Goal: Task Accomplishment & Management: Complete application form

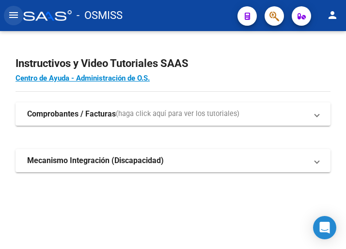
click at [16, 16] on mat-icon "menu" at bounding box center [14, 15] width 12 height 12
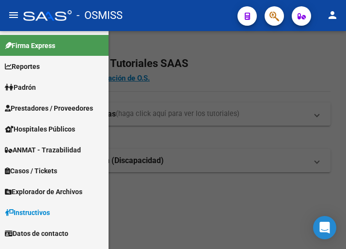
click at [52, 104] on span "Prestadores / Proveedores" at bounding box center [49, 108] width 88 height 11
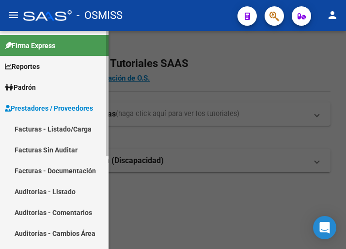
click at [57, 128] on link "Facturas - Listado/Carga" at bounding box center [54, 128] width 109 height 21
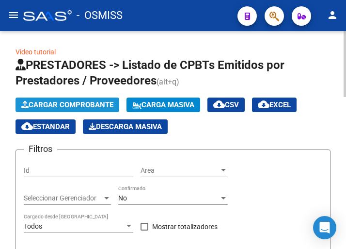
click at [89, 106] on span "Cargar Comprobante" at bounding box center [67, 104] width 92 height 9
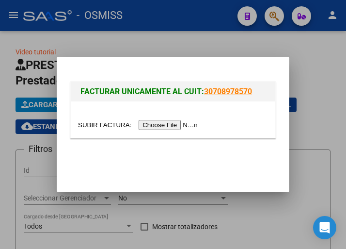
click at [176, 124] on input "file" at bounding box center [139, 125] width 123 height 10
click at [187, 125] on input "file" at bounding box center [139, 125] width 123 height 10
click at [168, 125] on input "file" at bounding box center [139, 125] width 123 height 10
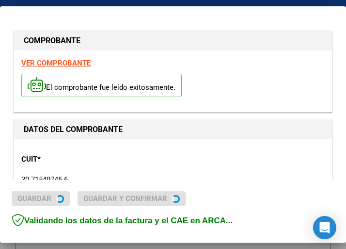
type input "[DATE]"
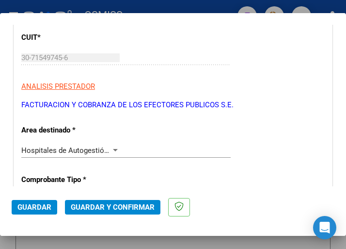
scroll to position [146, 0]
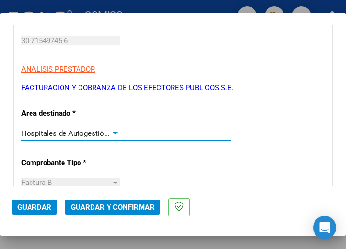
click at [115, 132] on div at bounding box center [115, 133] width 5 height 2
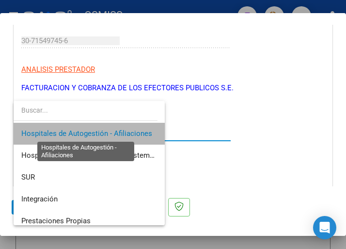
click at [115, 132] on span "Hospitales de Autogestión - Afiliaciones" at bounding box center [86, 133] width 131 height 9
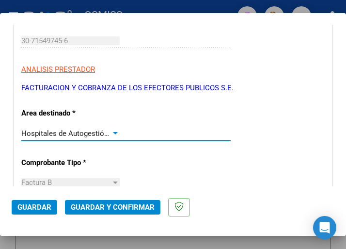
scroll to position [194, 0]
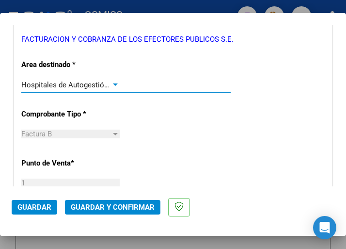
click at [113, 81] on div at bounding box center [115, 85] width 9 height 8
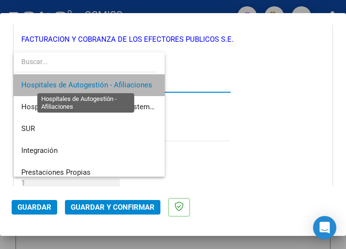
click at [113, 81] on span "Hospitales de Autogestión - Afiliaciones" at bounding box center [86, 85] width 131 height 9
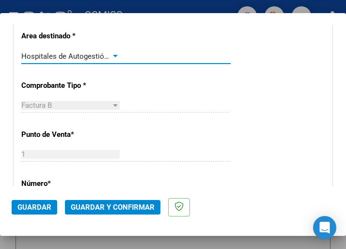
scroll to position [243, 0]
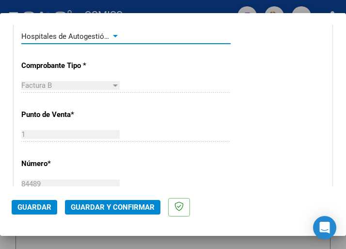
click at [111, 33] on div at bounding box center [115, 37] width 9 height 8
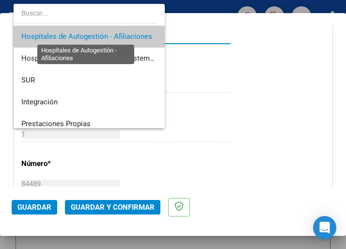
click at [111, 33] on span "Hospitales de Autogestión - Afiliaciones" at bounding box center [86, 36] width 131 height 9
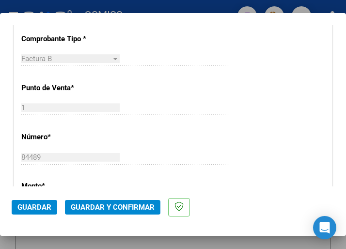
scroll to position [291, 0]
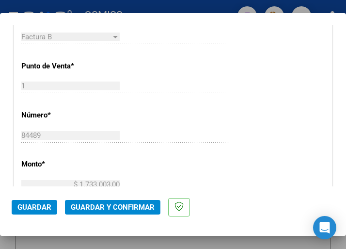
click at [250, 120] on div "CUIT * 30-71549745-6 Ingresar CUIT ANALISIS PRESTADOR FACTURACION Y COBRANZA DE…" at bounding box center [173, 204] width 318 height 699
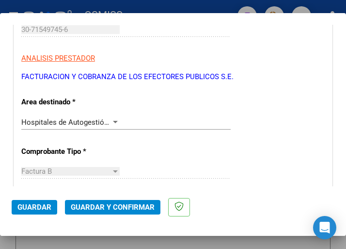
scroll to position [146, 0]
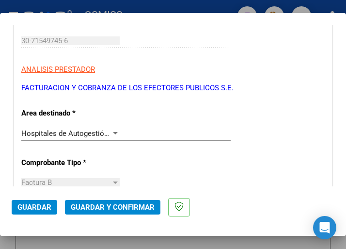
click at [114, 132] on div at bounding box center [115, 134] width 9 height 8
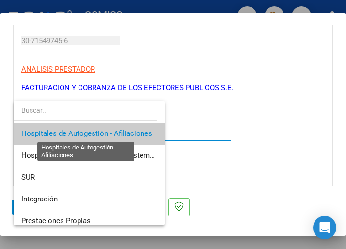
click at [114, 132] on span "Hospitales de Autogestión - Afiliaciones" at bounding box center [86, 133] width 131 height 9
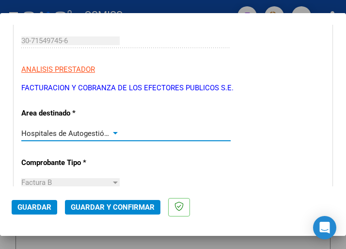
click at [106, 207] on span "Guardar y Confirmar" at bounding box center [113, 207] width 84 height 9
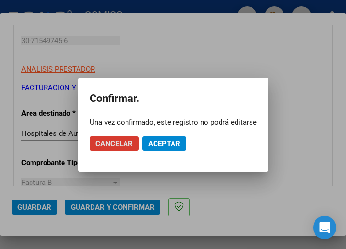
click at [166, 139] on span "Aceptar" at bounding box center [164, 143] width 32 height 9
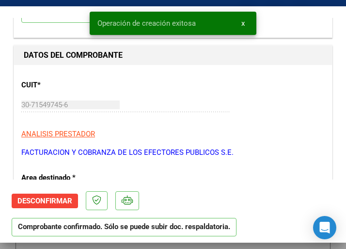
scroll to position [97, 0]
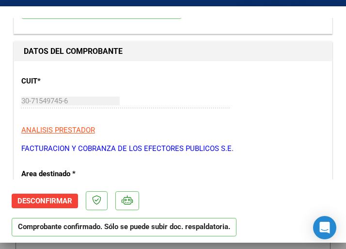
click at [193, 86] on div "CUIT * 30-71549745-6 Ingresar CUIT ANALISIS PRESTADOR FACTURACION Y COBRANZA DE…" at bounding box center [173, 110] width 304 height 85
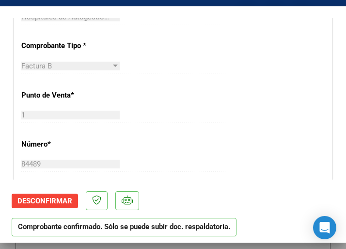
scroll to position [291, 0]
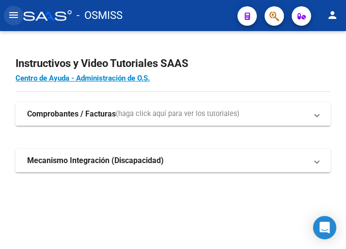
click at [14, 16] on mat-icon "menu" at bounding box center [14, 15] width 12 height 12
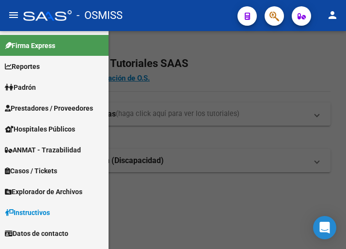
click at [45, 106] on span "Prestadores / Proveedores" at bounding box center [49, 108] width 88 height 11
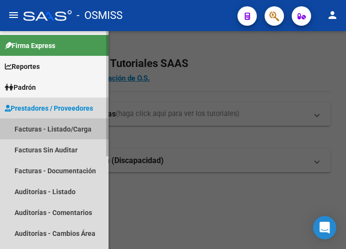
click at [50, 127] on link "Facturas - Listado/Carga" at bounding box center [54, 128] width 109 height 21
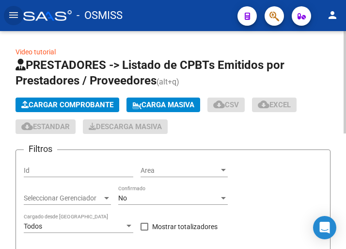
click at [84, 102] on span "Cargar Comprobante" at bounding box center [67, 104] width 92 height 9
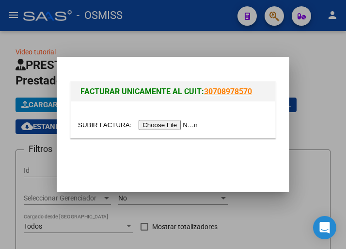
click at [161, 125] on input "file" at bounding box center [139, 125] width 123 height 10
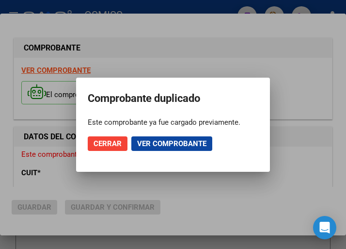
type input "2025-09-04"
click at [184, 60] on div at bounding box center [173, 124] width 346 height 249
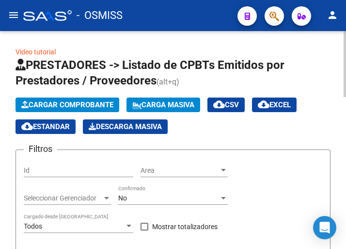
click at [96, 104] on span "Cargar Comprobante" at bounding box center [67, 104] width 92 height 9
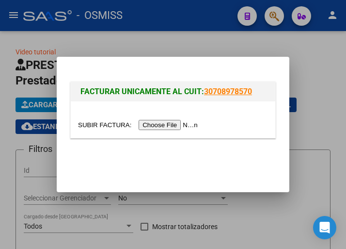
click at [165, 124] on input "file" at bounding box center [139, 125] width 123 height 10
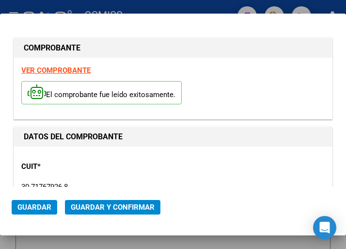
type input "2025-09-04"
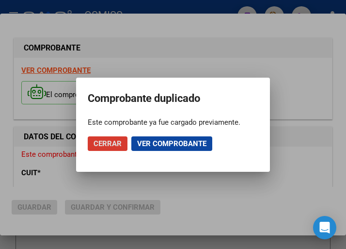
click at [183, 52] on div at bounding box center [173, 124] width 346 height 249
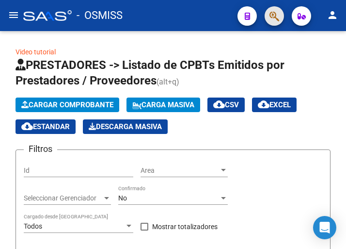
click at [280, 20] on button "button" at bounding box center [274, 15] width 19 height 19
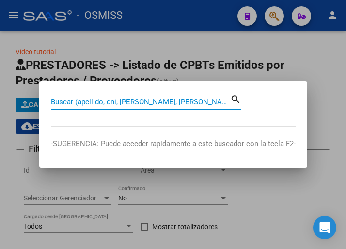
click at [174, 103] on input "Buscar (apellido, dni, cuil, nro traspaso, cuit, obra social)" at bounding box center [141, 102] width 180 height 9
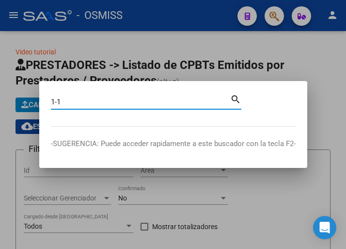
type input "1-1"
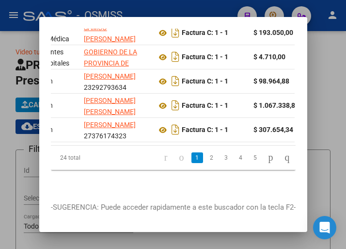
scroll to position [0, 190]
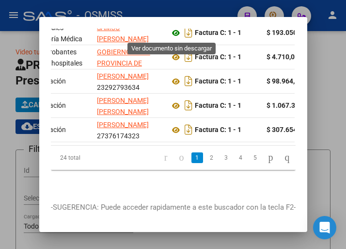
click at [172, 35] on icon at bounding box center [176, 33] width 13 height 12
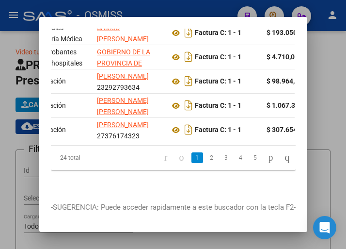
click at [220, 10] on div at bounding box center [173, 124] width 346 height 249
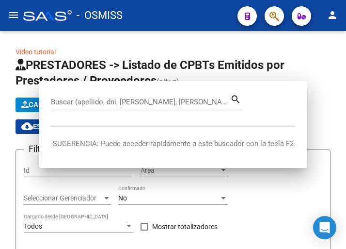
scroll to position [0, 0]
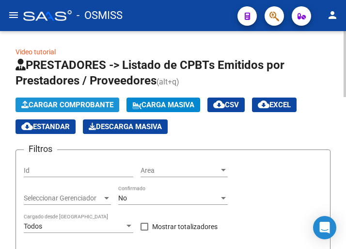
click at [72, 98] on button "Cargar Comprobante" at bounding box center [68, 105] width 104 height 15
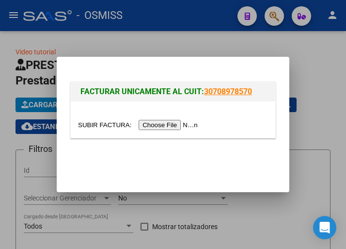
click at [166, 129] on input "file" at bounding box center [139, 125] width 123 height 10
click at [169, 125] on input "file" at bounding box center [139, 125] width 123 height 10
click at [187, 125] on input "file" at bounding box center [139, 125] width 123 height 10
click at [271, 16] on div at bounding box center [173, 124] width 346 height 249
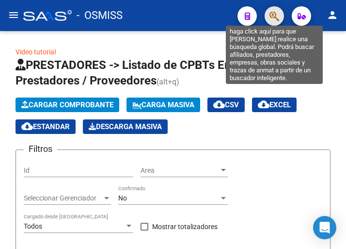
click at [273, 13] on icon "button" at bounding box center [275, 16] width 10 height 11
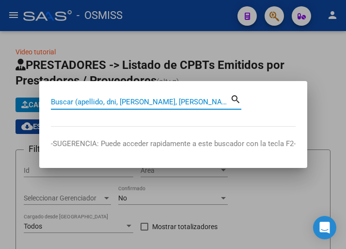
drag, startPoint x: 145, startPoint y: 97, endPoint x: 151, endPoint y: 96, distance: 6.0
click at [151, 96] on div "Buscar (apellido, dni, cuil, nro traspaso, cuit, obra social)" at bounding box center [141, 102] width 180 height 15
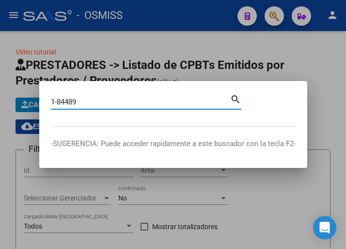
type input "1-84489"
click at [236, 99] on mat-icon "search" at bounding box center [235, 99] width 11 height 12
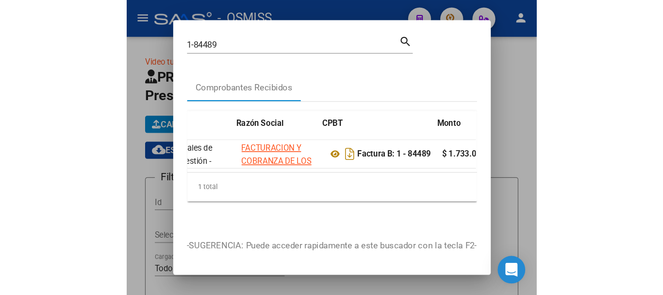
scroll to position [0, 198]
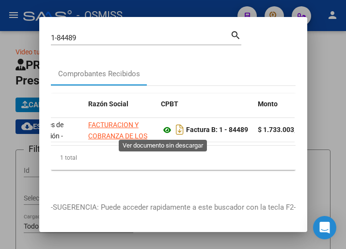
click at [165, 130] on icon at bounding box center [167, 130] width 13 height 12
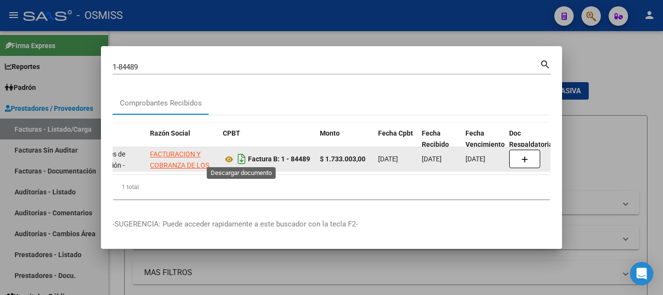
click at [240, 156] on icon "Descargar documento" at bounding box center [241, 159] width 13 height 16
click at [229, 156] on icon at bounding box center [229, 159] width 13 height 12
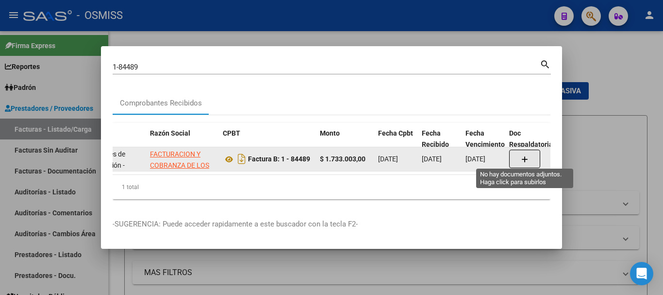
click at [346, 153] on button "button" at bounding box center [524, 158] width 31 height 18
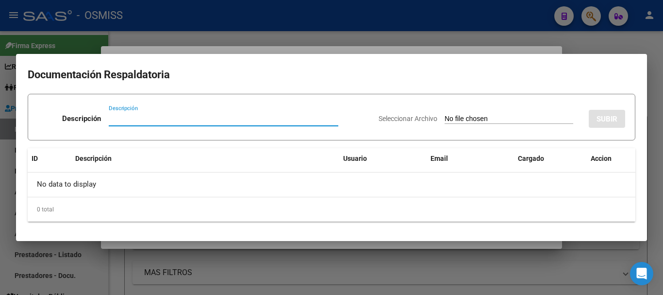
click at [156, 117] on input "Descripción" at bounding box center [224, 118] width 230 height 9
type input "doc respaldatoria"
click at [346, 118] on input "Seleccionar Archivo" at bounding box center [508, 119] width 129 height 9
type input "C:\fakepath\2_pdfsam_FACOEP S.E FC. 0001-00084489.pdf"
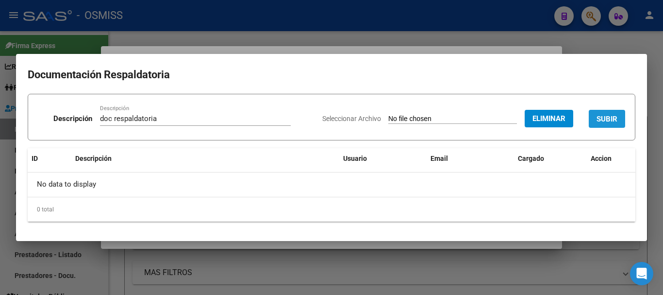
click at [346, 117] on span "SUBIR" at bounding box center [606, 119] width 21 height 9
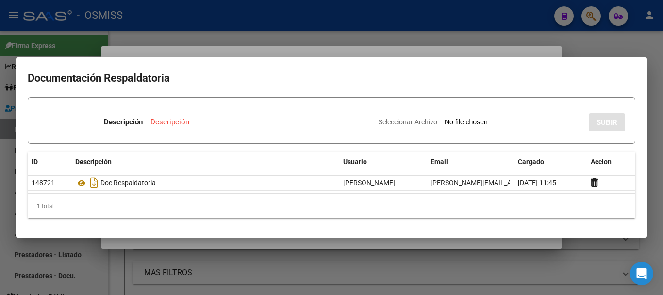
click at [346, 31] on div at bounding box center [331, 147] width 663 height 295
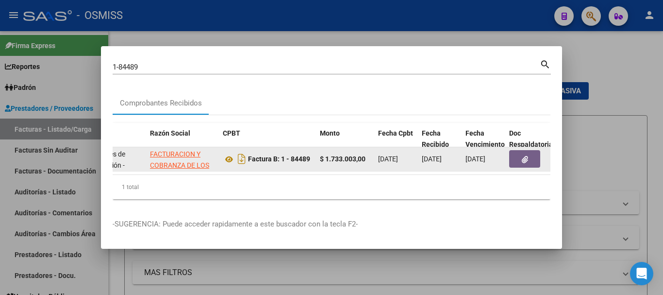
click at [346, 157] on icon "button" at bounding box center [525, 159] width 6 height 7
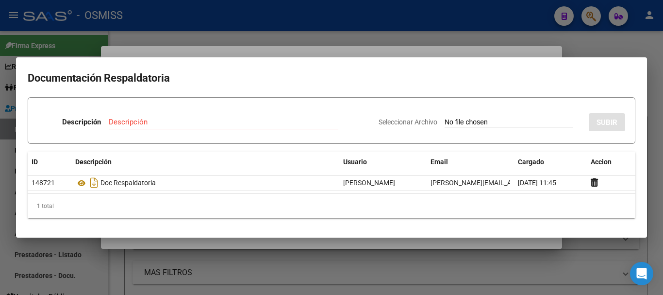
click at [346, 32] on div at bounding box center [331, 147] width 663 height 295
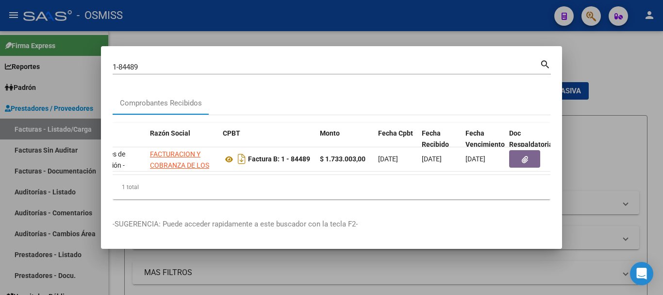
click at [346, 29] on div at bounding box center [331, 147] width 663 height 295
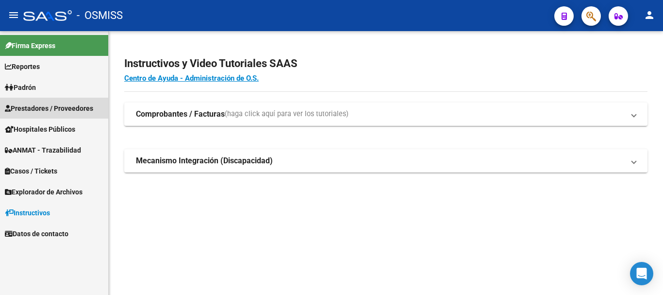
click at [50, 108] on span "Prestadores / Proveedores" at bounding box center [49, 108] width 88 height 11
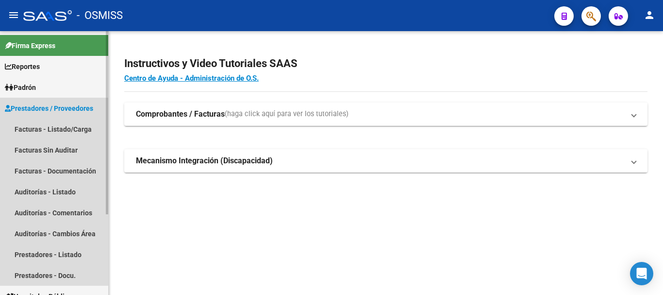
click at [46, 105] on span "Prestadores / Proveedores" at bounding box center [49, 108] width 88 height 11
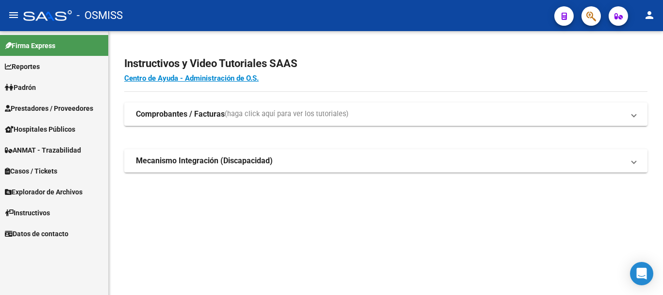
click at [49, 104] on span "Prestadores / Proveedores" at bounding box center [49, 108] width 88 height 11
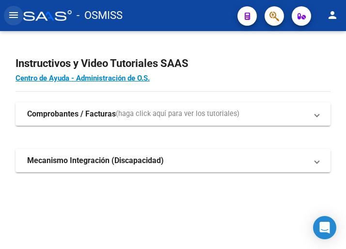
click at [13, 15] on mat-icon "menu" at bounding box center [14, 15] width 12 height 12
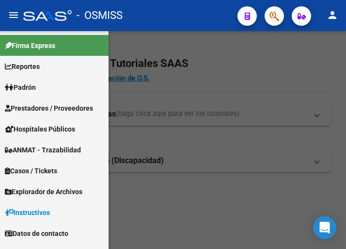
click at [47, 109] on span "Prestadores / Proveedores" at bounding box center [49, 108] width 88 height 11
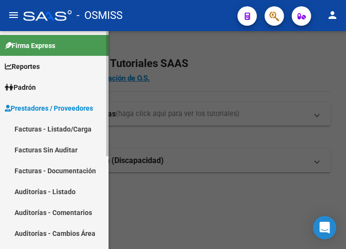
click at [49, 129] on link "Facturas - Listado/Carga" at bounding box center [54, 128] width 109 height 21
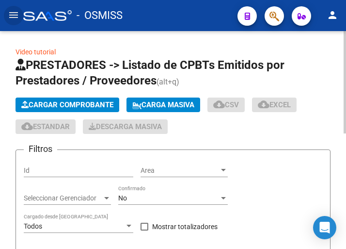
click at [79, 103] on span "Cargar Comprobante" at bounding box center [67, 104] width 92 height 9
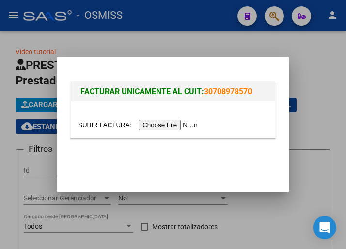
click at [171, 125] on input "file" at bounding box center [139, 125] width 123 height 10
click at [168, 124] on input "file" at bounding box center [139, 125] width 123 height 10
